Goal: Book appointment/travel/reservation

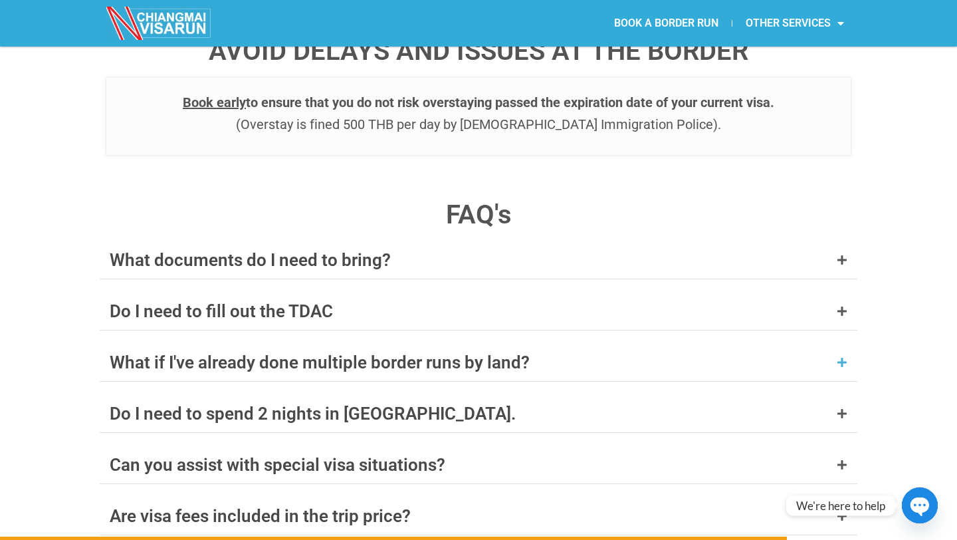
scroll to position [5050, 0]
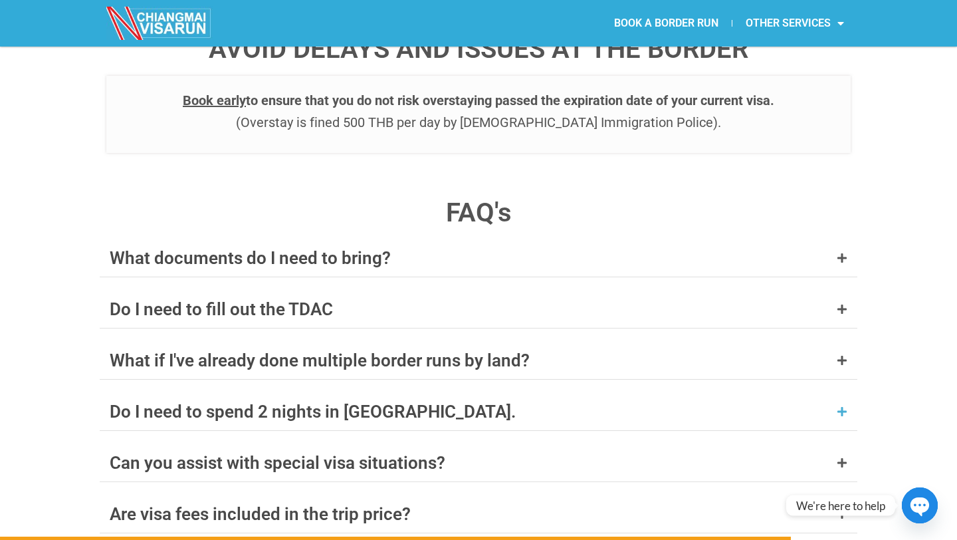
click at [320, 403] on div "Do I need to spend 2 nights in [GEOGRAPHIC_DATA]." at bounding box center [313, 411] width 406 height 17
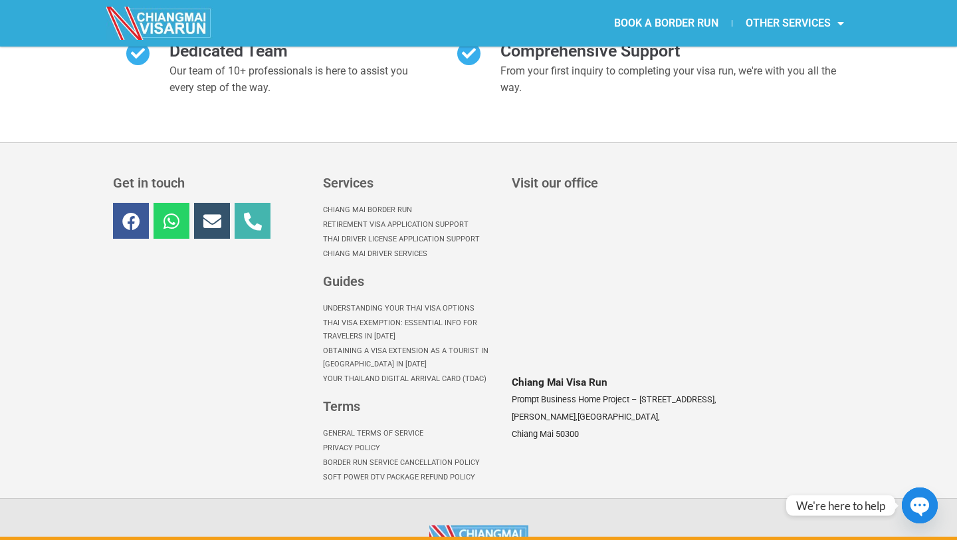
scroll to position [6166, 0]
click at [249, 211] on icon at bounding box center [253, 220] width 18 height 18
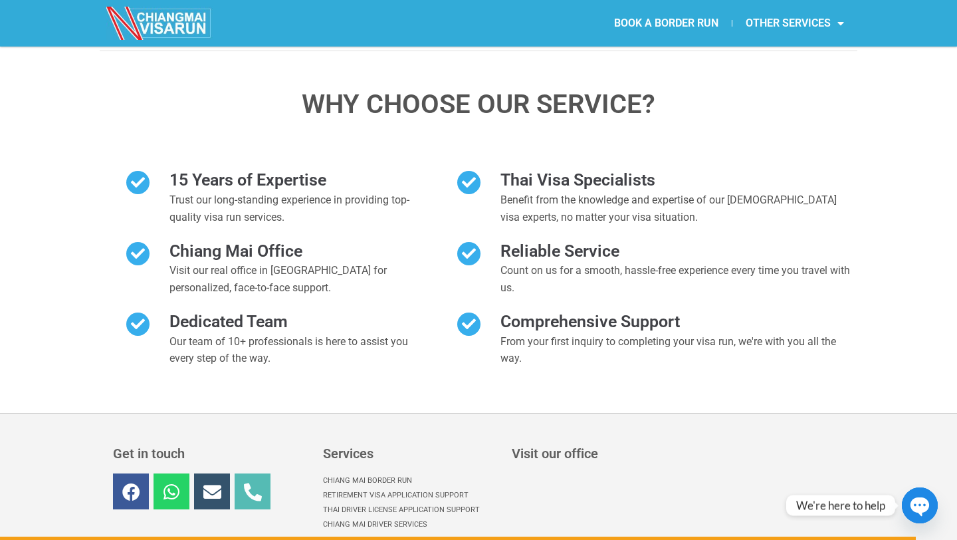
scroll to position [5900, 0]
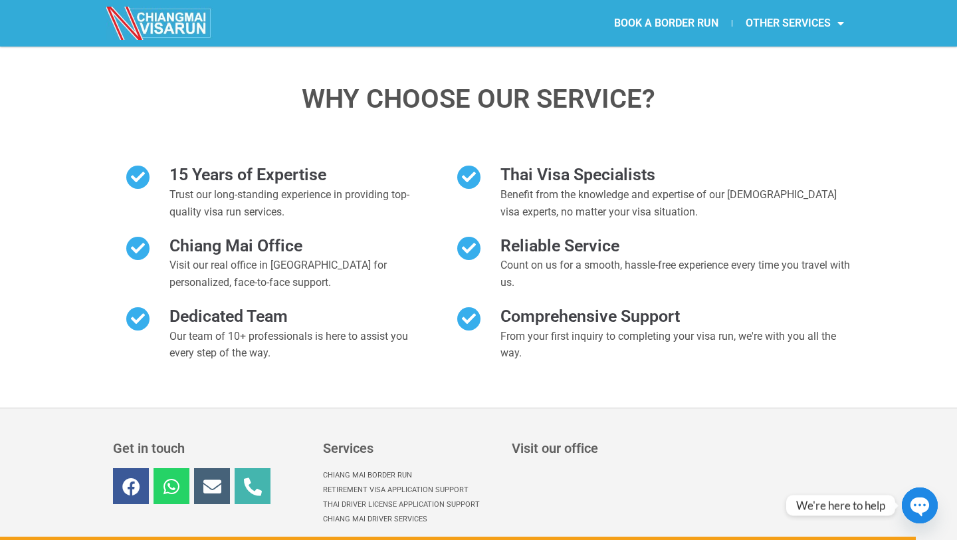
click at [208, 477] on icon at bounding box center [212, 486] width 18 height 18
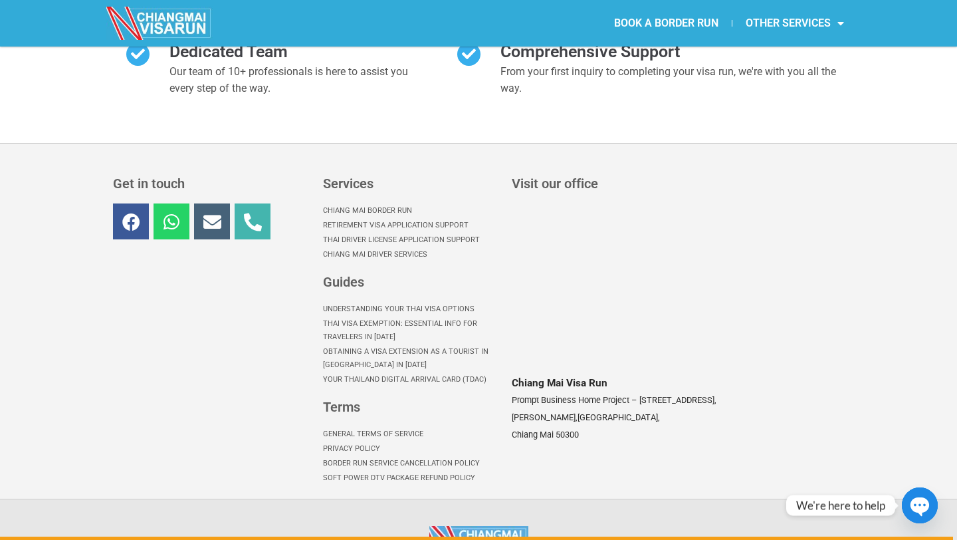
scroll to position [6166, 0]
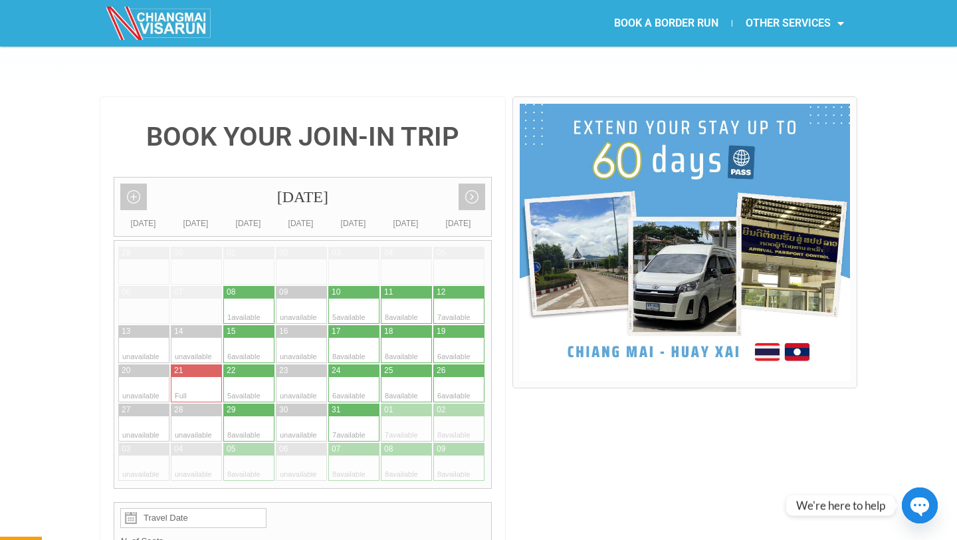
scroll to position [266, 0]
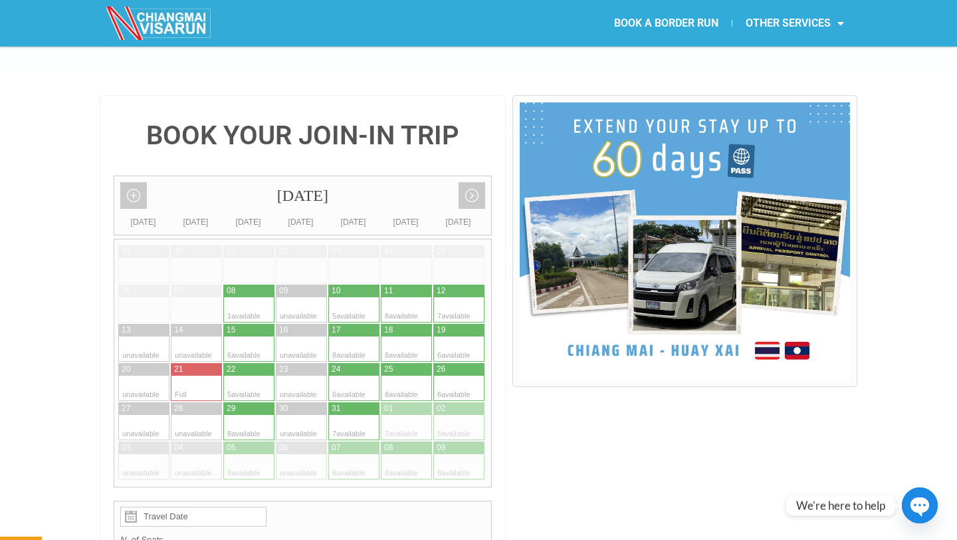
click at [791, 235] on img at bounding box center [685, 240] width 330 height 277
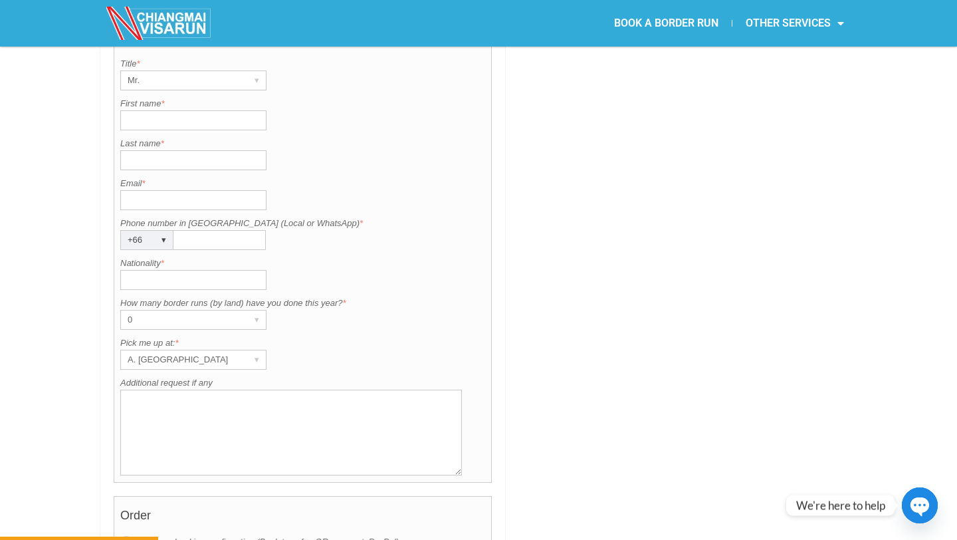
scroll to position [1010, 0]
click at [258, 348] on div "▾" at bounding box center [256, 357] width 19 height 19
